Goal: Task Accomplishment & Management: Use online tool/utility

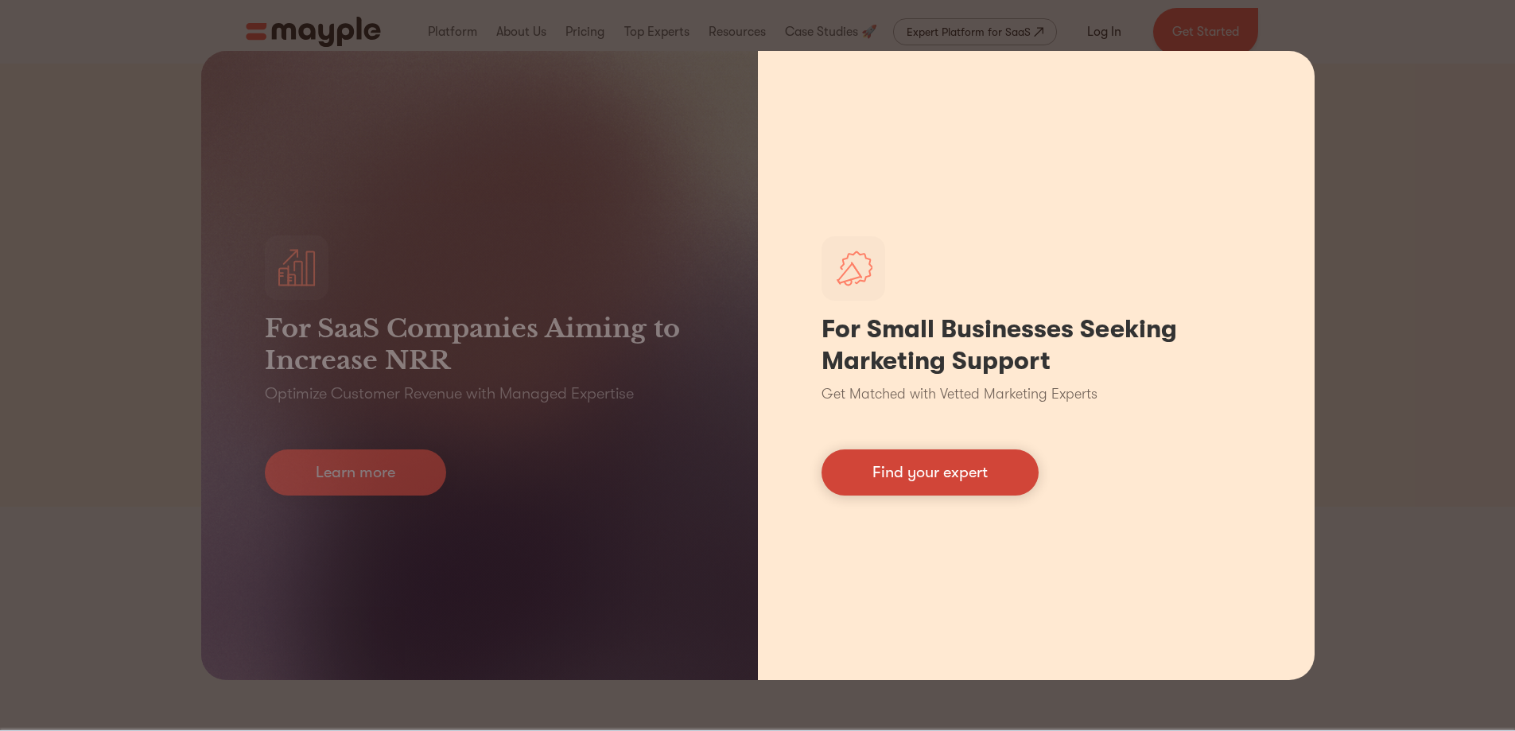
click at [939, 470] on link "Find your expert" at bounding box center [930, 472] width 217 height 46
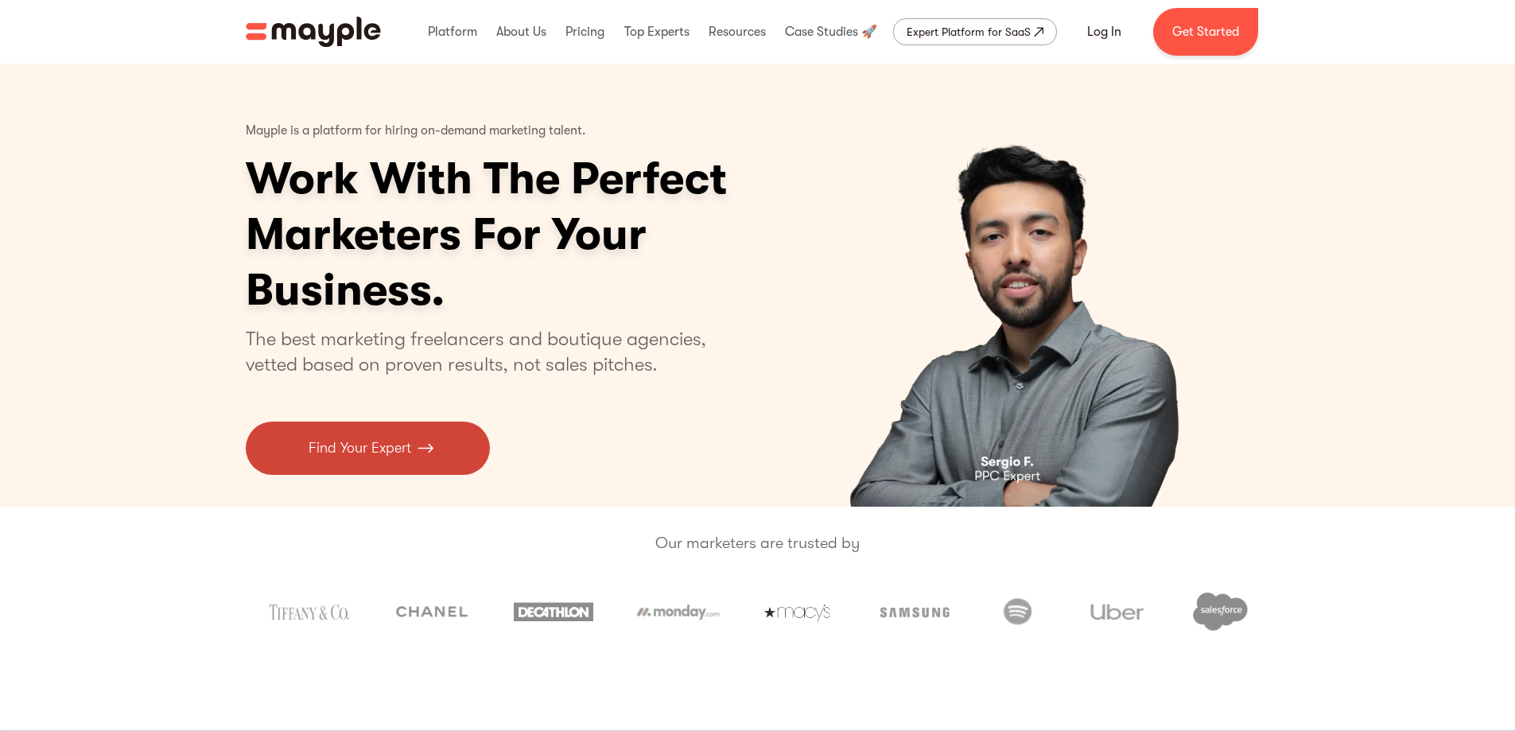
click at [441, 457] on link "Find Your Expert" at bounding box center [368, 448] width 244 height 53
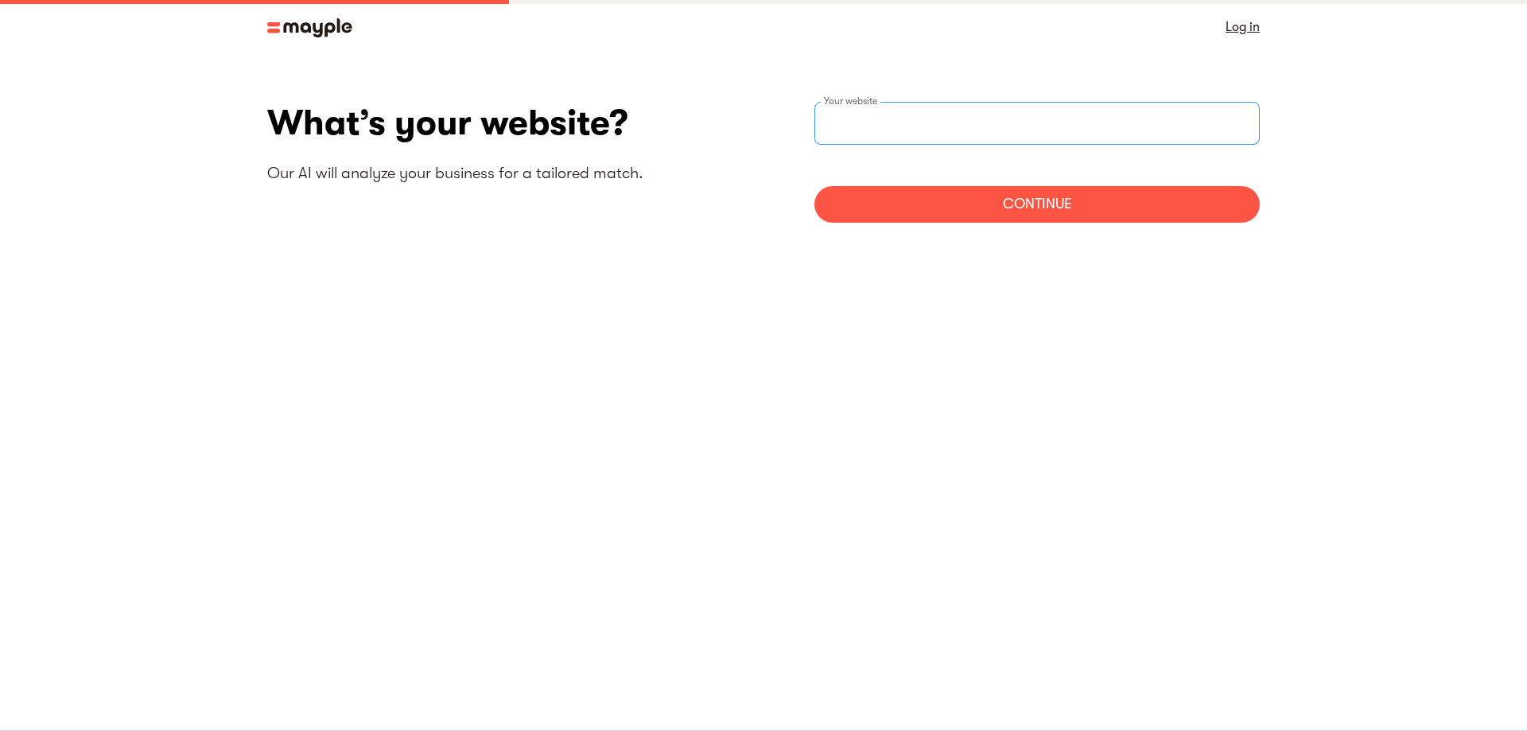
click at [1129, 115] on input "websiteStep" at bounding box center [1037, 123] width 445 height 43
type input "[URL][DOMAIN_NAME]"
click at [912, 208] on div "Continue" at bounding box center [1037, 204] width 445 height 37
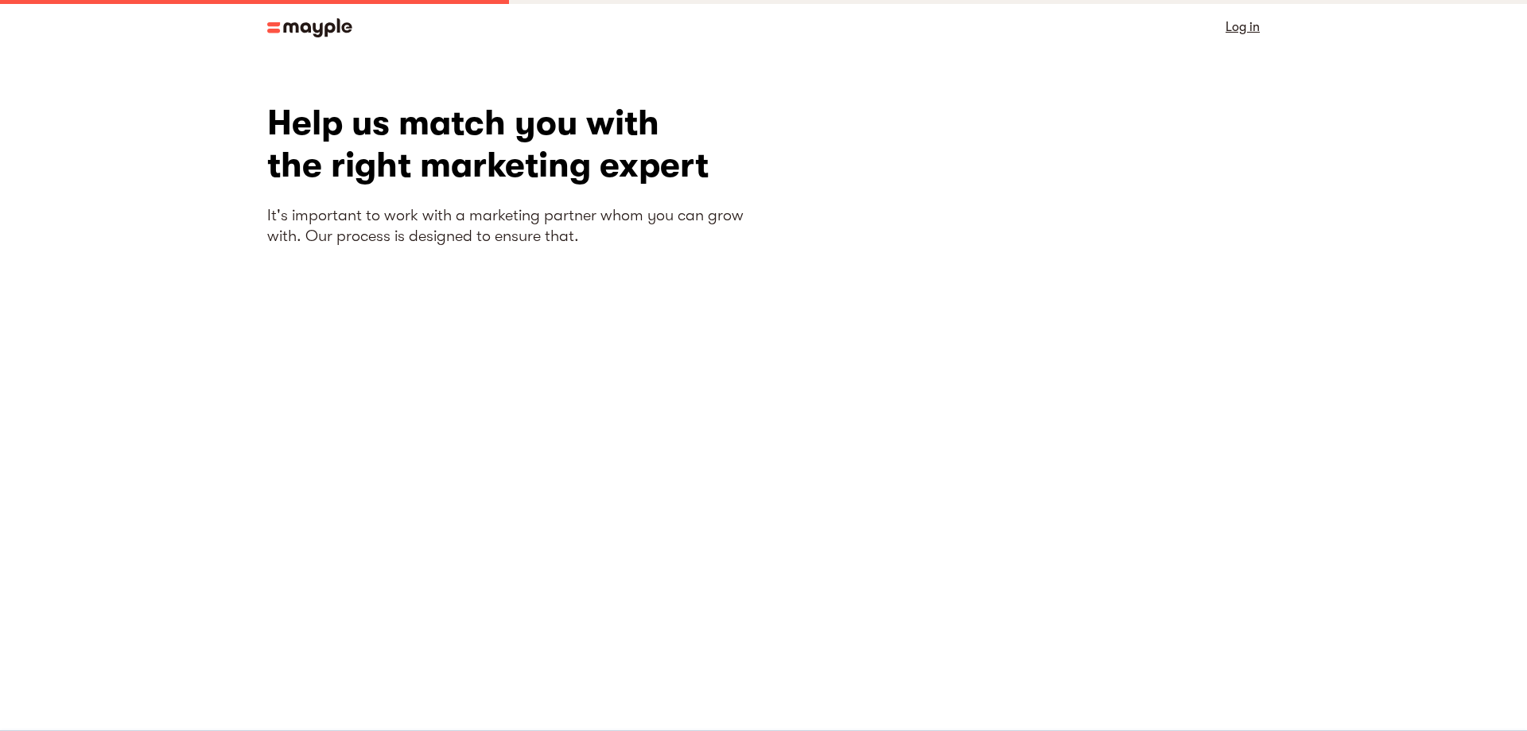
click at [1071, 659] on section "What’s your website? Our AI will analyze your business for a tailored match. [U…" at bounding box center [763, 368] width 1527 height 628
